Goal: Information Seeking & Learning: Check status

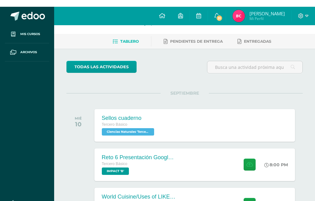
scroll to position [12, 0]
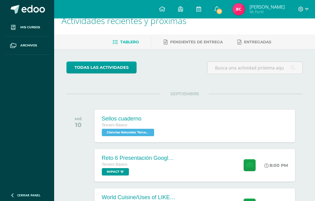
click at [220, 125] on div "Sellos cuaderno Tercero Básico Ciencias Naturales 'Tercero Básico B' Sellos cua…" at bounding box center [195, 126] width 201 height 33
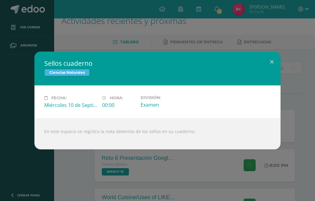
click at [274, 72] on button at bounding box center [272, 62] width 18 height 21
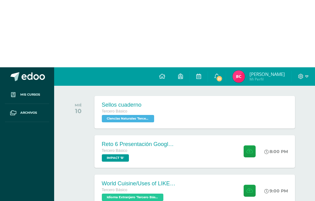
scroll to position [0, 0]
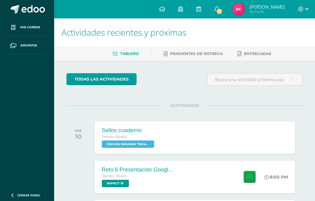
click at [226, 7] on link "31" at bounding box center [217, 9] width 18 height 18
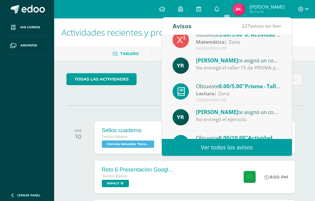
scroll to position [86, 0]
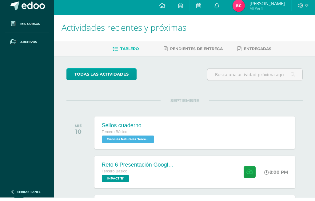
scroll to position [0, 0]
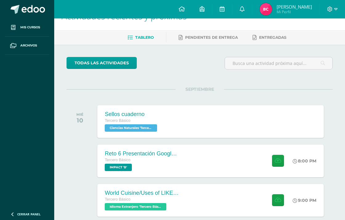
scroll to position [22, 0]
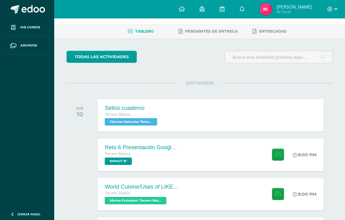
click at [229, 111] on div "Sellos cuaderno Tercero Básico Ciencias Naturales 'Tercero Básico B' Sellos cua…" at bounding box center [210, 115] width 226 height 33
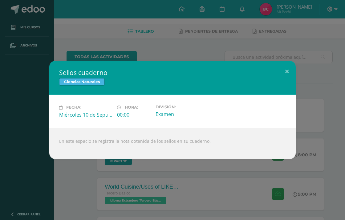
click at [289, 82] on button at bounding box center [287, 71] width 18 height 21
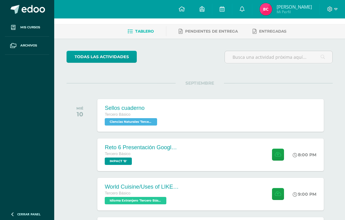
scroll to position [0, 0]
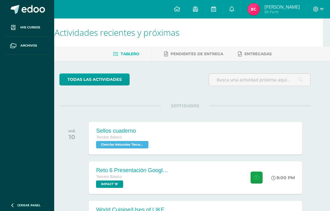
scroll to position [0, 4]
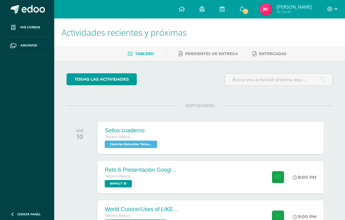
click at [250, 15] on link "1" at bounding box center [242, 9] width 20 height 18
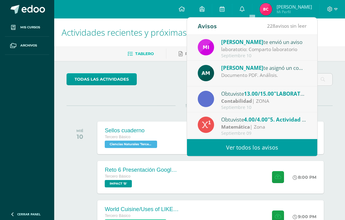
click at [282, 146] on link "Ver todos los avisos" at bounding box center [252, 147] width 130 height 17
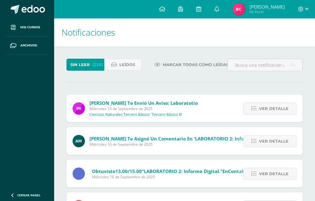
click at [274, 109] on span "Ver detalle" at bounding box center [274, 108] width 30 height 11
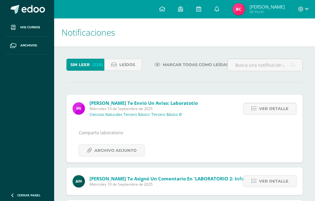
click at [127, 152] on span "Archivo Adjunto" at bounding box center [116, 150] width 42 height 11
